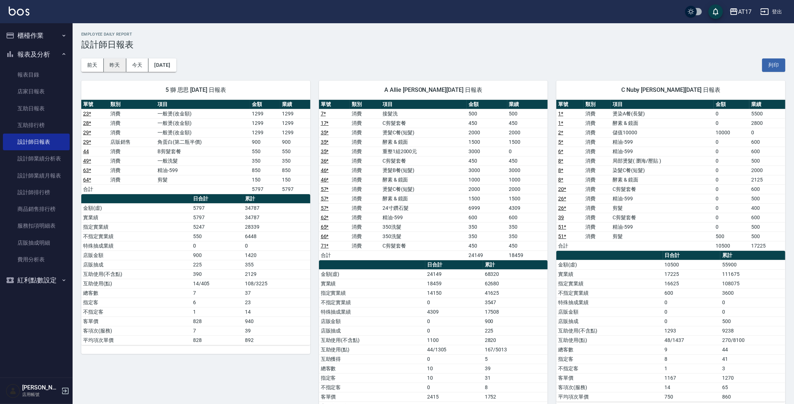
click at [112, 67] on button "昨天" at bounding box center [115, 64] width 22 height 13
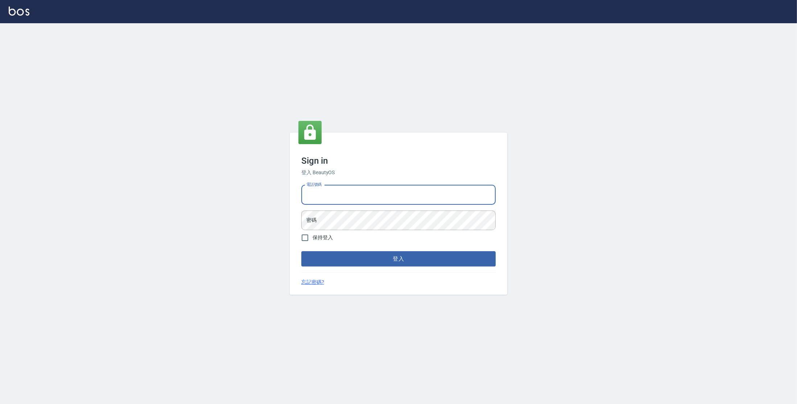
click at [358, 198] on input "電話號碼" at bounding box center [398, 195] width 194 height 20
type input "0977380821"
drag, startPoint x: 307, startPoint y: 194, endPoint x: 338, endPoint y: 195, distance: 31.2
click at [338, 195] on input "0977380821" at bounding box center [398, 195] width 194 height 20
click at [371, 259] on button "登入" at bounding box center [398, 258] width 194 height 15
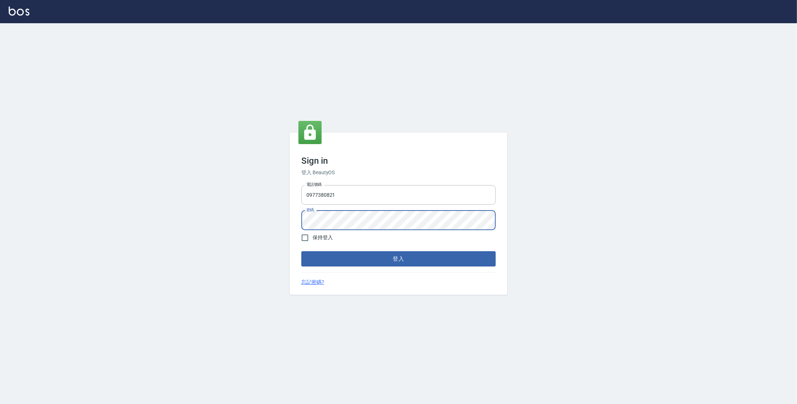
click at [301, 251] on button "登入" at bounding box center [398, 258] width 194 height 15
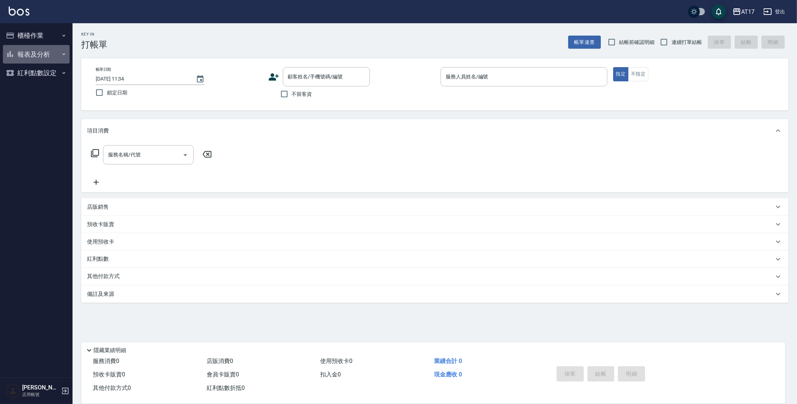
click at [39, 52] on button "報表及分析" at bounding box center [36, 54] width 67 height 19
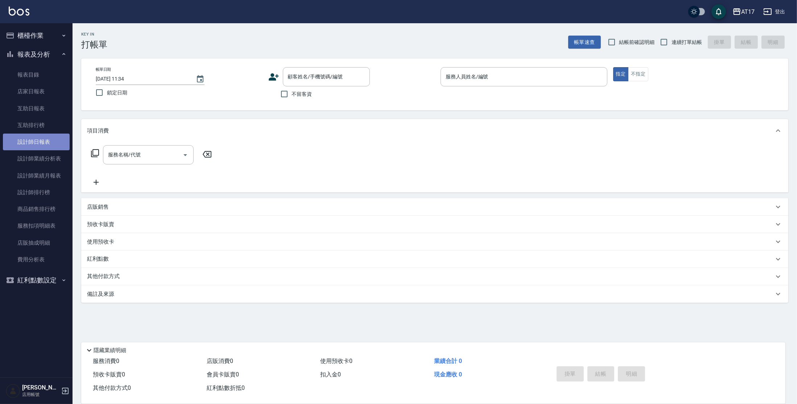
click at [37, 140] on link "設計師日報表" at bounding box center [36, 141] width 67 height 17
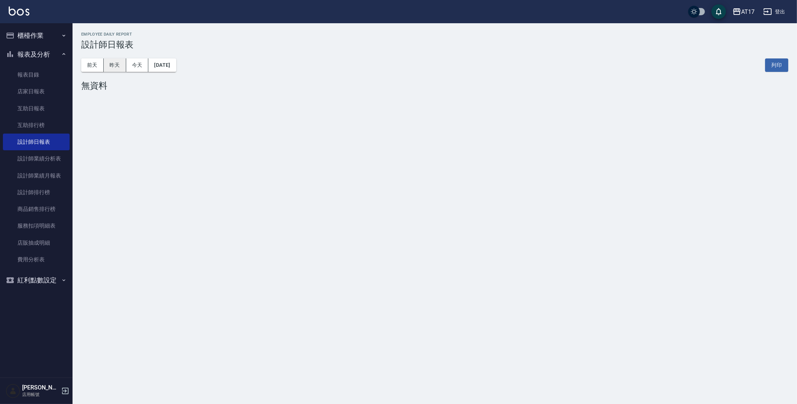
click at [116, 65] on button "昨天" at bounding box center [115, 64] width 22 height 13
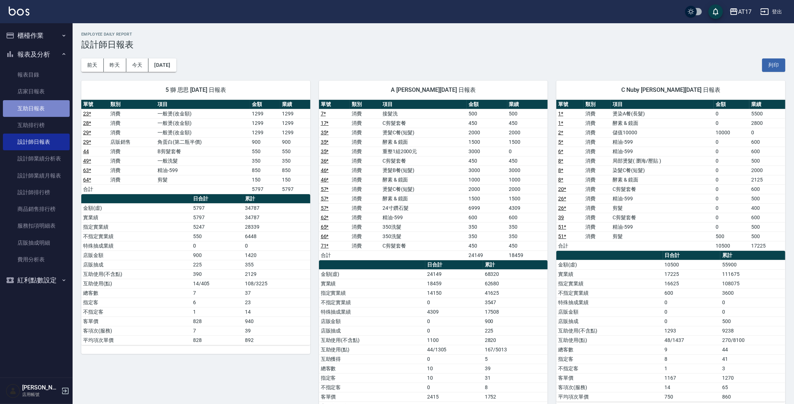
click at [55, 114] on link "互助日報表" at bounding box center [36, 108] width 67 height 17
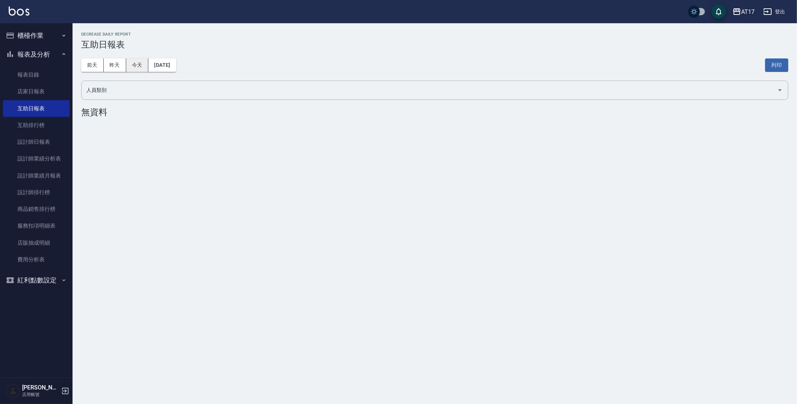
click at [132, 68] on button "今天" at bounding box center [137, 64] width 22 height 13
click at [137, 64] on button "今天" at bounding box center [137, 64] width 22 height 13
click at [122, 61] on button "昨天" at bounding box center [115, 64] width 22 height 13
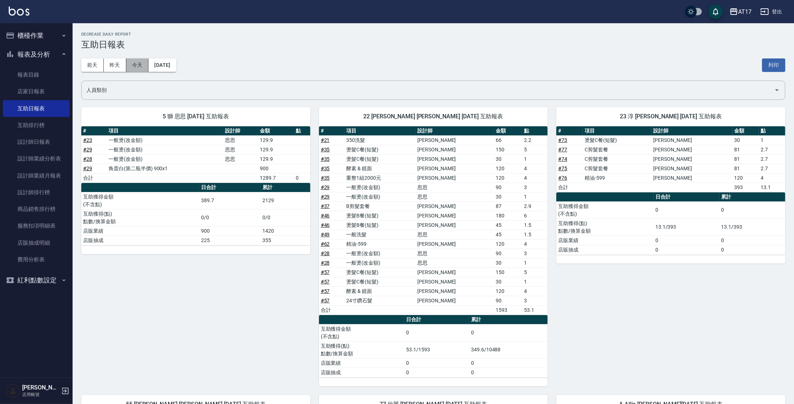
click at [140, 65] on button "今天" at bounding box center [137, 64] width 22 height 13
